Goal: Task Accomplishment & Management: Use online tool/utility

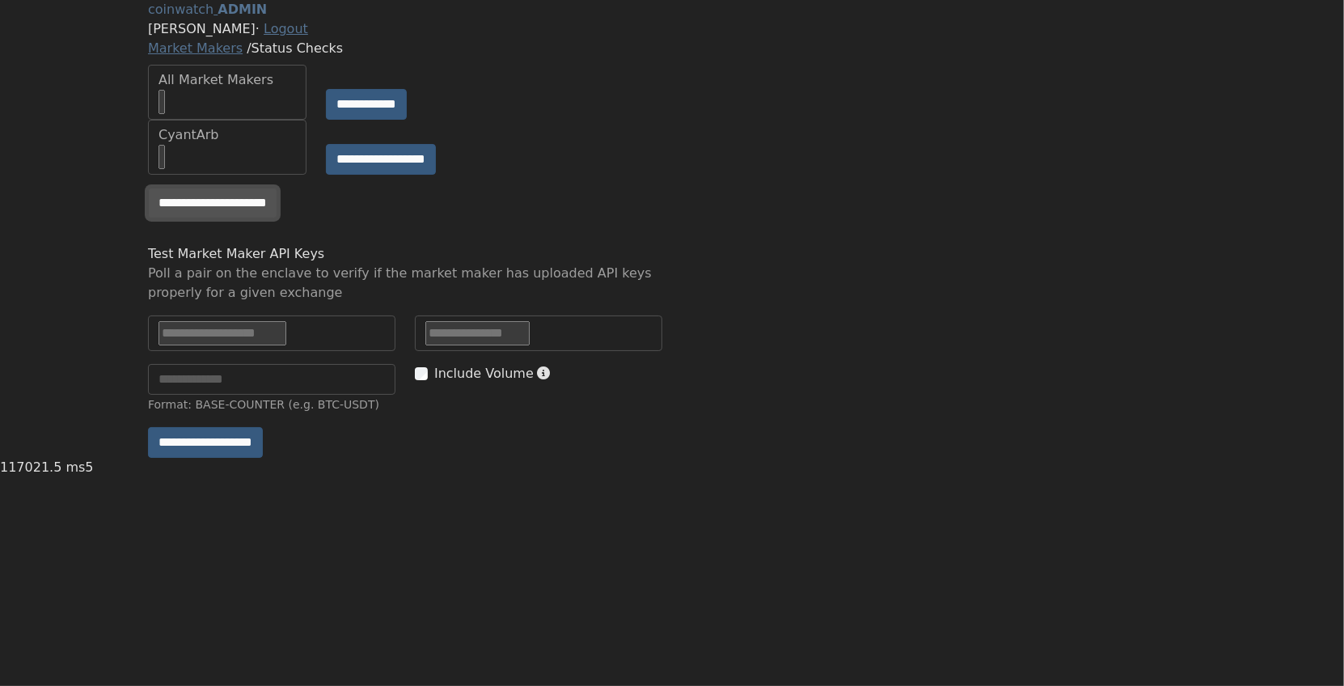
click at [260, 218] on input "**********" at bounding box center [212, 203] width 129 height 31
click at [261, 218] on input "**********" at bounding box center [212, 203] width 129 height 31
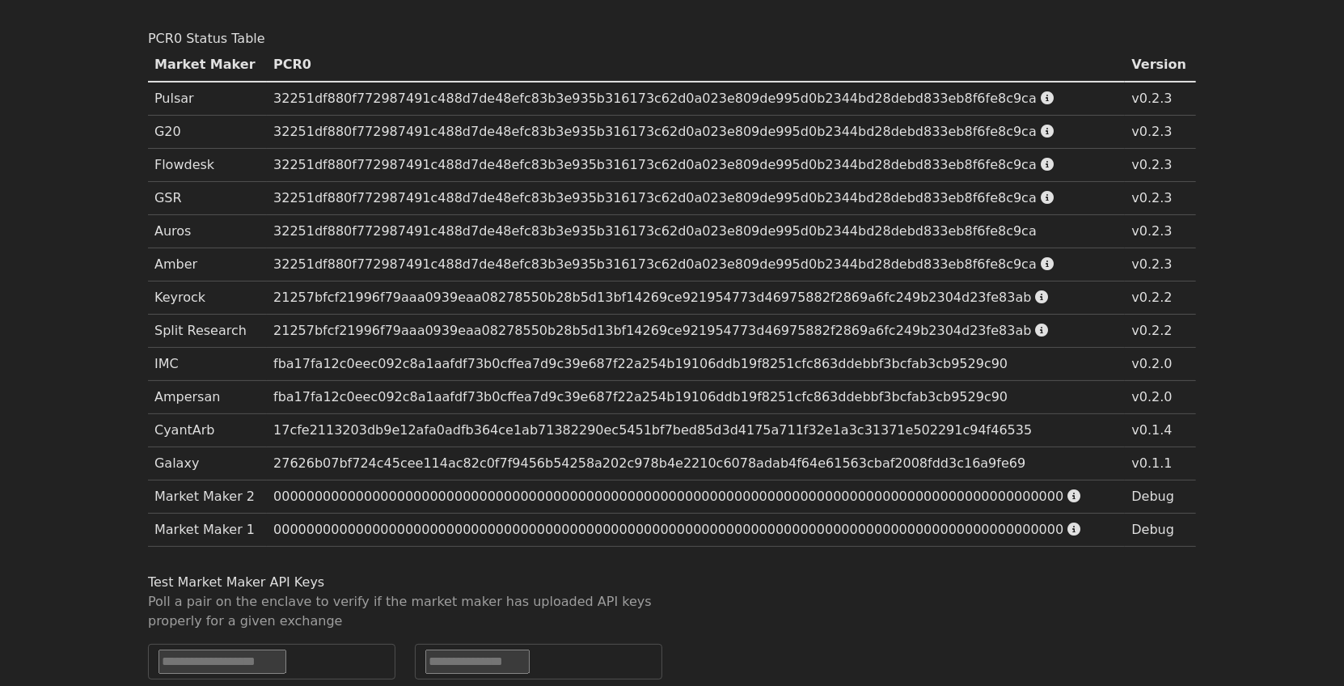
scroll to position [223, 0]
click at [939, 81] on section "PCR0 Status Table Market Maker PCR0 Version Pulsar 32251df880f772987491c488d7de…" at bounding box center [672, 292] width 1048 height 530
